Goal: Transaction & Acquisition: Subscribe to service/newsletter

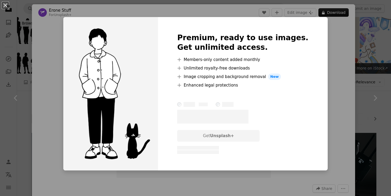
scroll to position [125, 0]
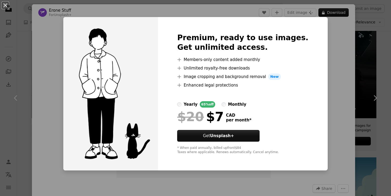
click at [319, 43] on div "An X shape Premium, ready to use images. Get unlimited access. A plus sign Memb…" at bounding box center [195, 98] width 391 height 196
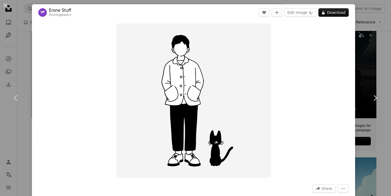
click at [322, 16] on div "A heart A plus sign Edit image Plus sign for Unsplash+ A lock Download" at bounding box center [304, 12] width 90 height 9
click at [325, 12] on icon "A lock" at bounding box center [323, 13] width 4 height 4
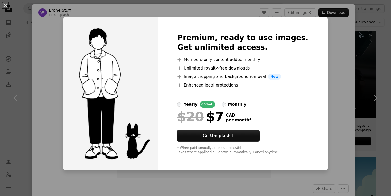
click at [326, 88] on div "An X shape Premium, ready to use images. Get unlimited access. A plus sign Memb…" at bounding box center [195, 98] width 391 height 196
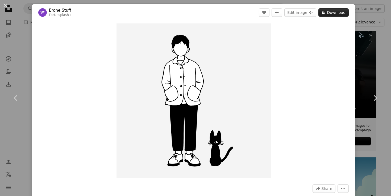
click at [336, 9] on button "A lock Download" at bounding box center [333, 12] width 30 height 9
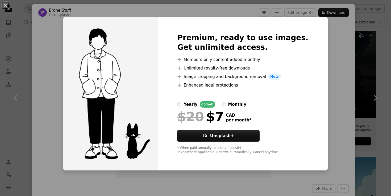
click at [246, 102] on div "monthly" at bounding box center [237, 104] width 18 height 6
click at [327, 88] on div "An X shape Premium, ready to use images. Get unlimited access. A plus sign Memb…" at bounding box center [195, 98] width 391 height 196
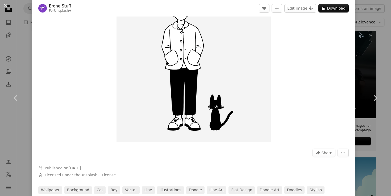
scroll to position [39, 0]
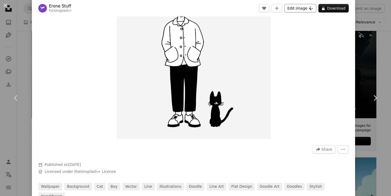
click at [306, 8] on button "Edit image Plus sign for Unsplash+" at bounding box center [300, 8] width 32 height 9
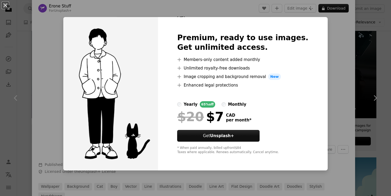
click at [320, 38] on div "An X shape Premium, ready to use images. Get unlimited access. A plus sign Memb…" at bounding box center [195, 98] width 391 height 196
